Goal: Task Accomplishment & Management: Use online tool/utility

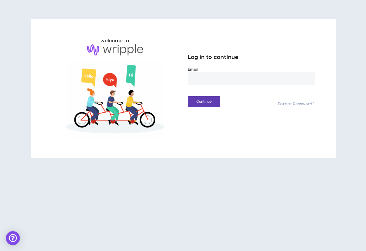
click at [205, 78] on input "email" at bounding box center [251, 78] width 127 height 13
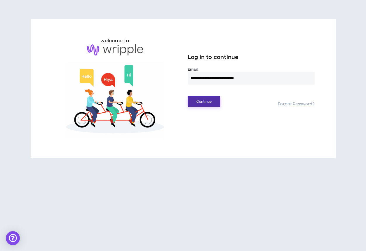
type input "**********"
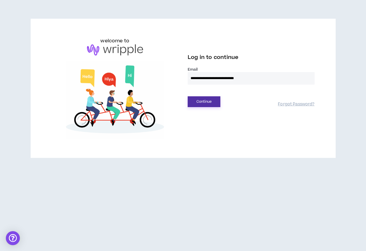
click at [203, 102] on button "Continue" at bounding box center [204, 101] width 33 height 11
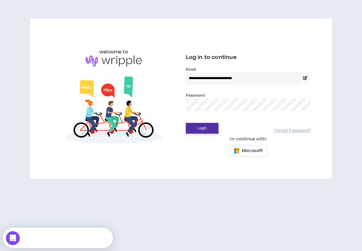
drag, startPoint x: 207, startPoint y: 123, endPoint x: 203, endPoint y: 128, distance: 6.2
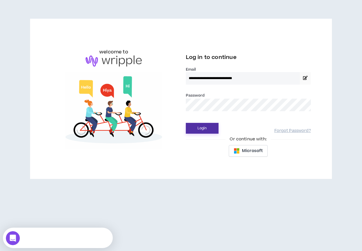
click at [203, 128] on div "Login Forgot Password?" at bounding box center [248, 126] width 125 height 15
click at [203, 128] on button "Login" at bounding box center [202, 128] width 33 height 11
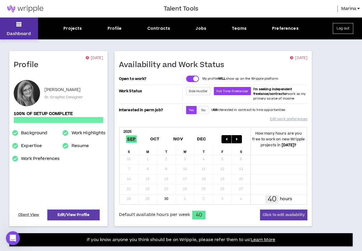
click at [13, 28] on button "Dashboard" at bounding box center [19, 29] width 38 height 22
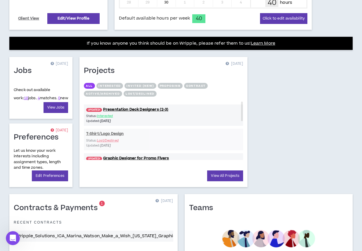
scroll to position [205, 0]
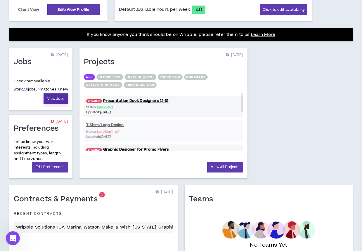
click at [62, 98] on link "View Jobs" at bounding box center [55, 98] width 25 height 11
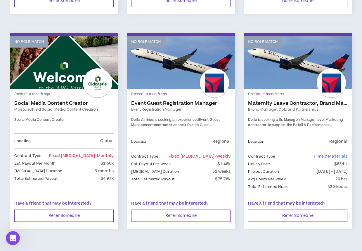
scroll to position [972, 0]
